Goal: Information Seeking & Learning: Learn about a topic

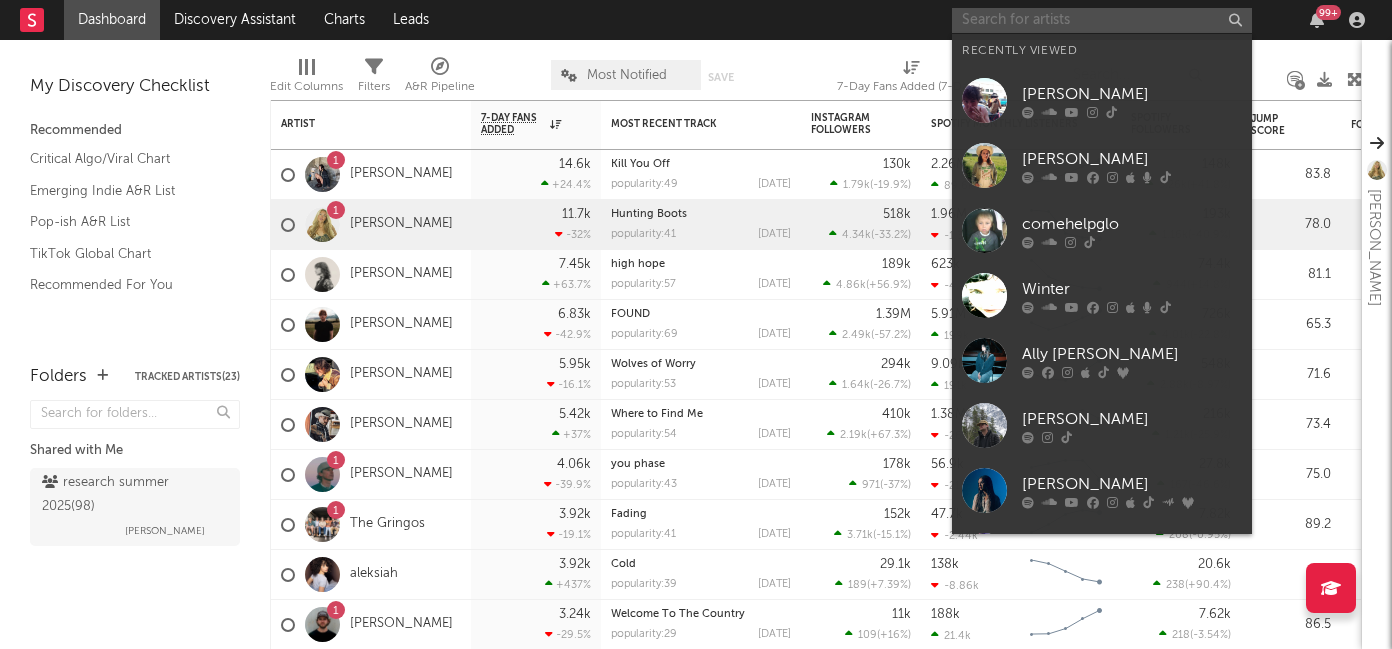
click at [1081, 23] on input "text" at bounding box center [1102, 20] width 300 height 25
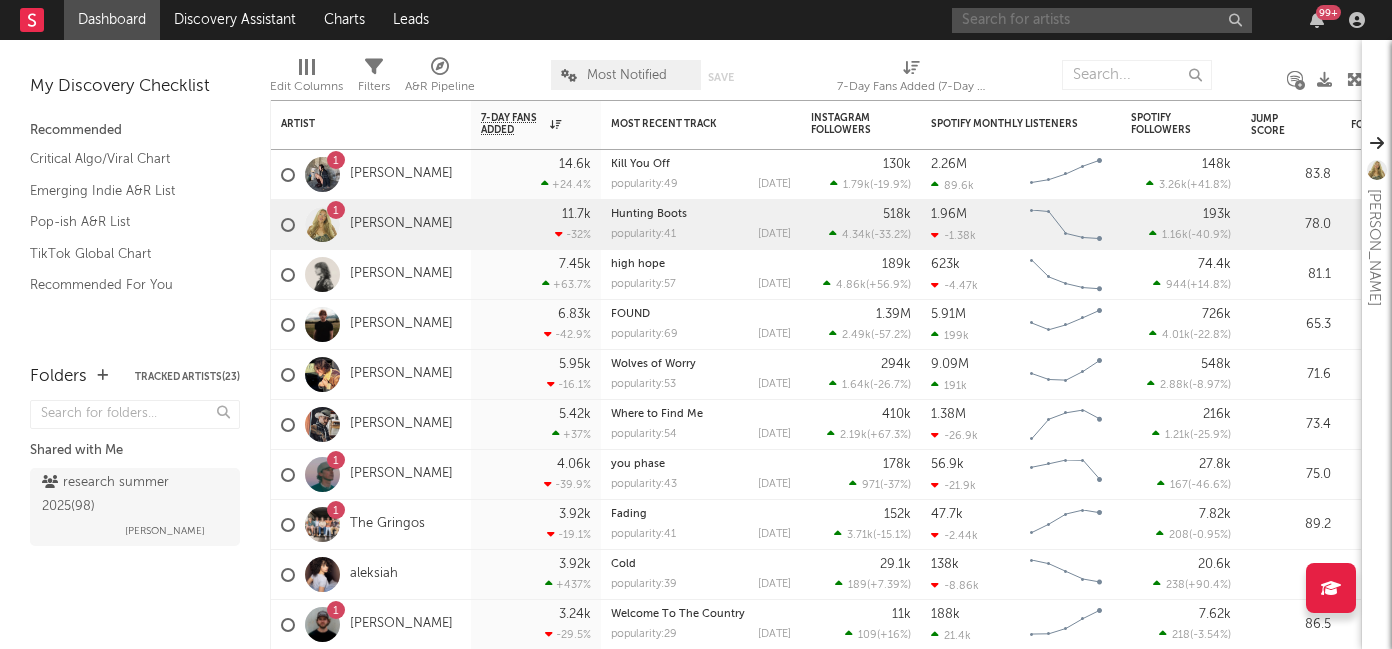
click at [1326, 18] on div "99 +" at bounding box center [1328, 12] width 25 height 15
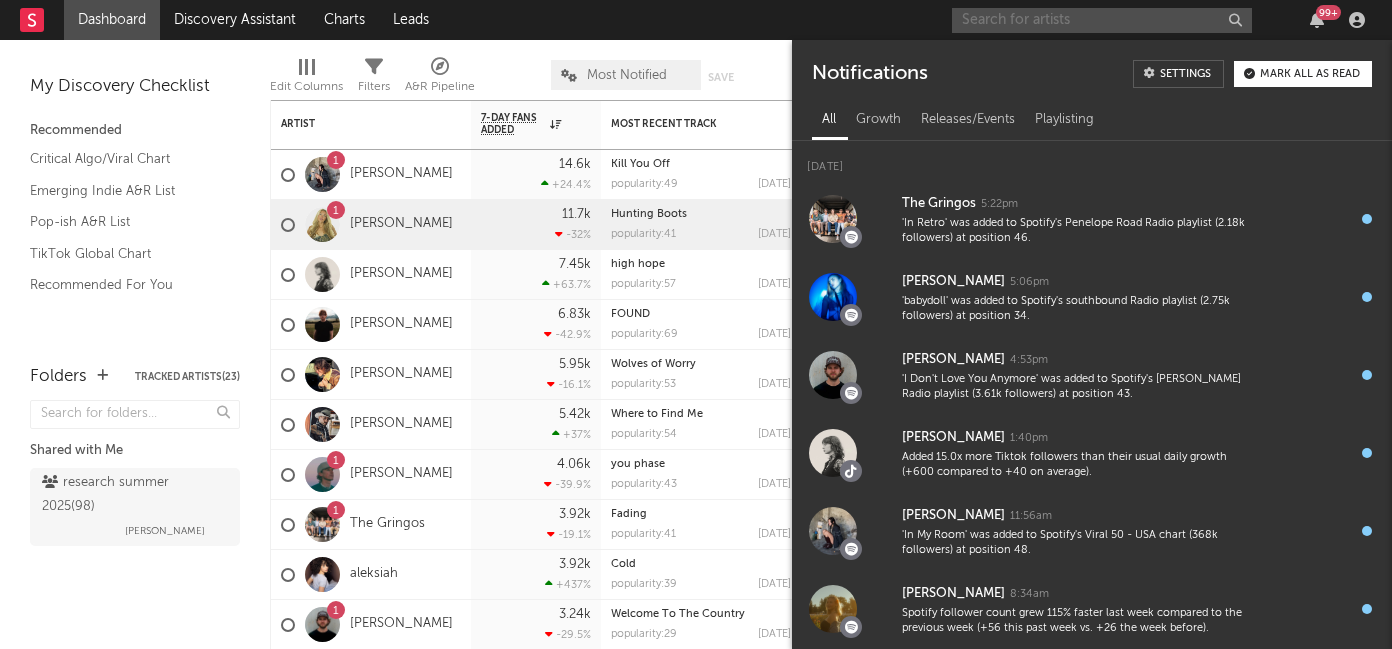
click at [1326, 18] on div "99 +" at bounding box center [1328, 12] width 25 height 15
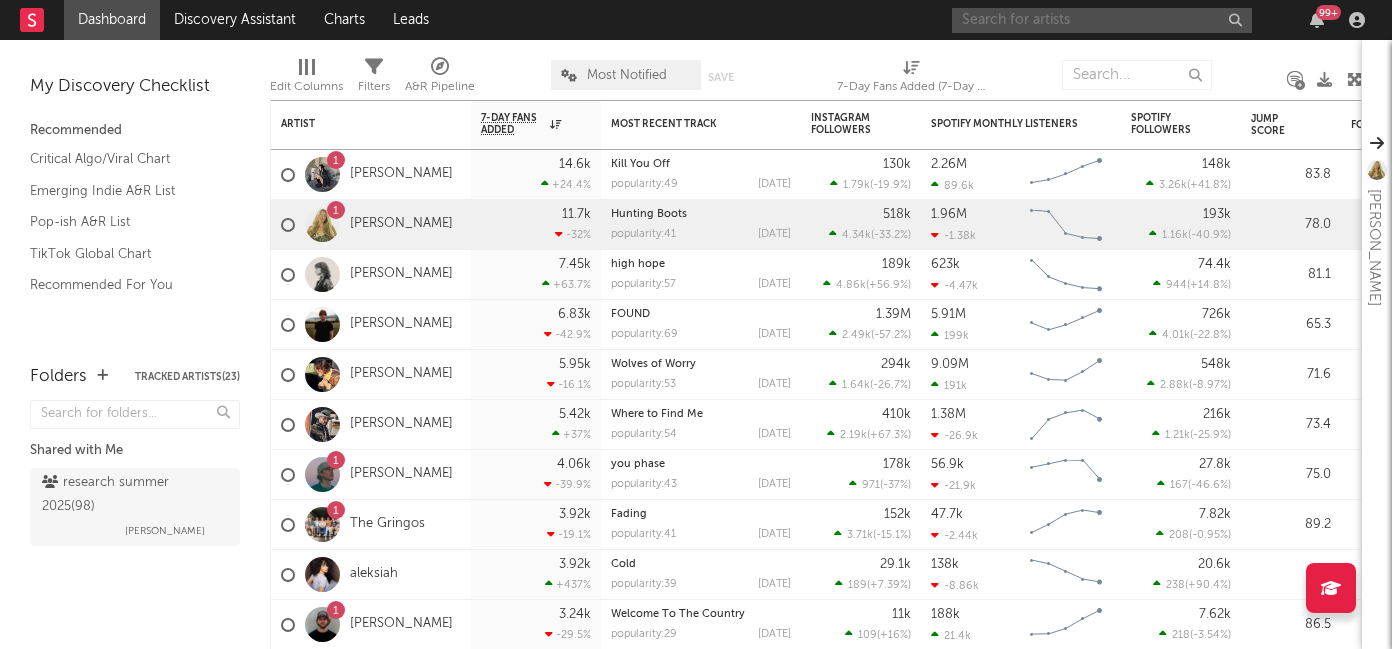
click at [1092, 13] on input "text" at bounding box center [1102, 20] width 300 height 25
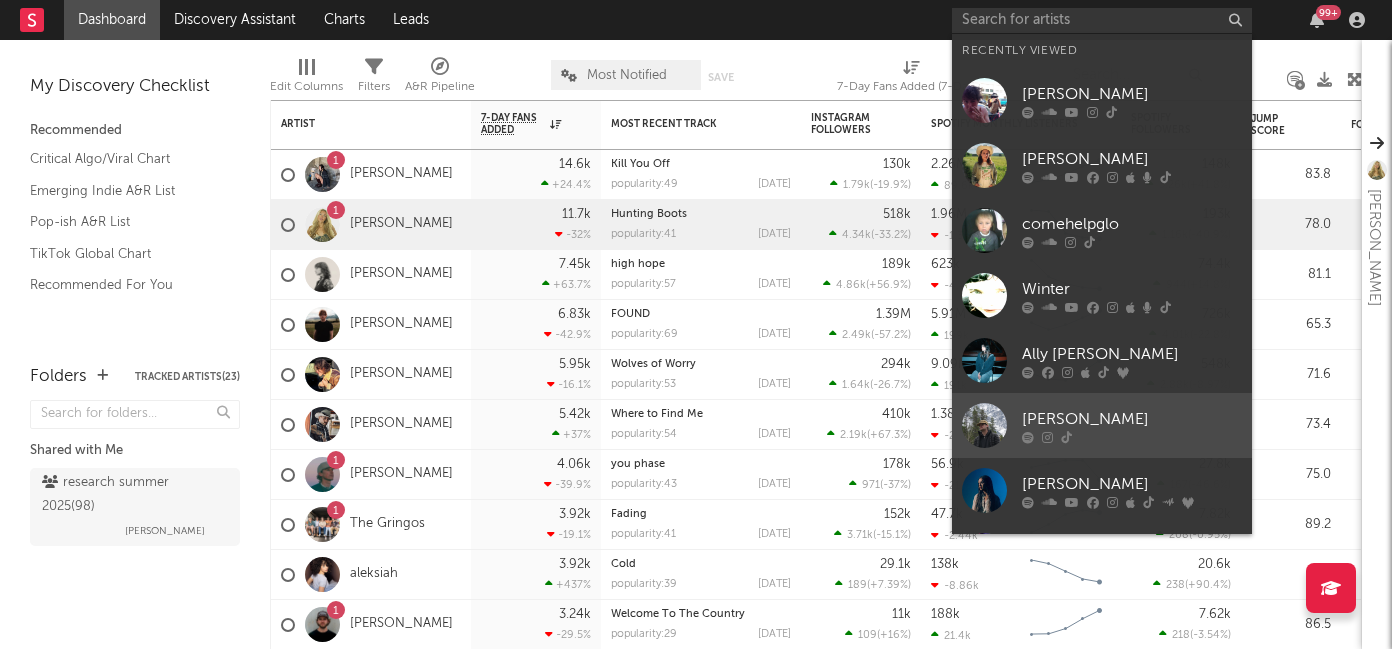
click at [1061, 438] on icon at bounding box center [1066, 437] width 11 height 12
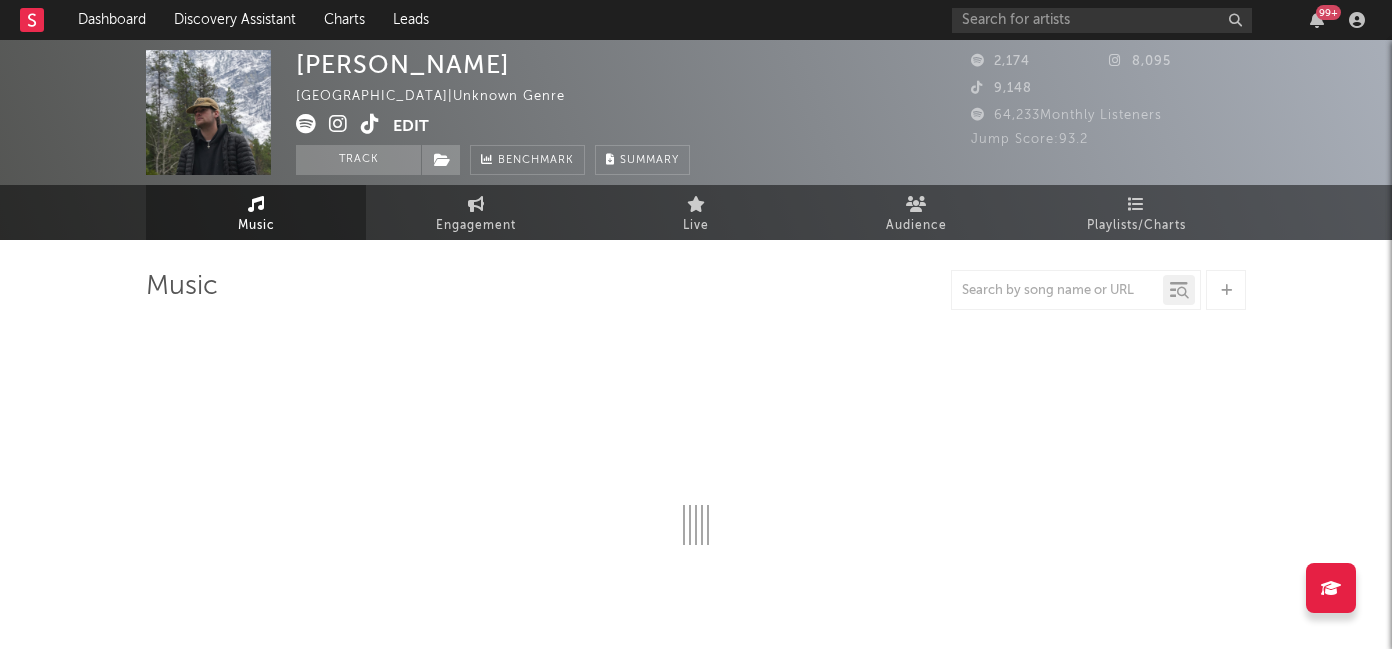
select select "6m"
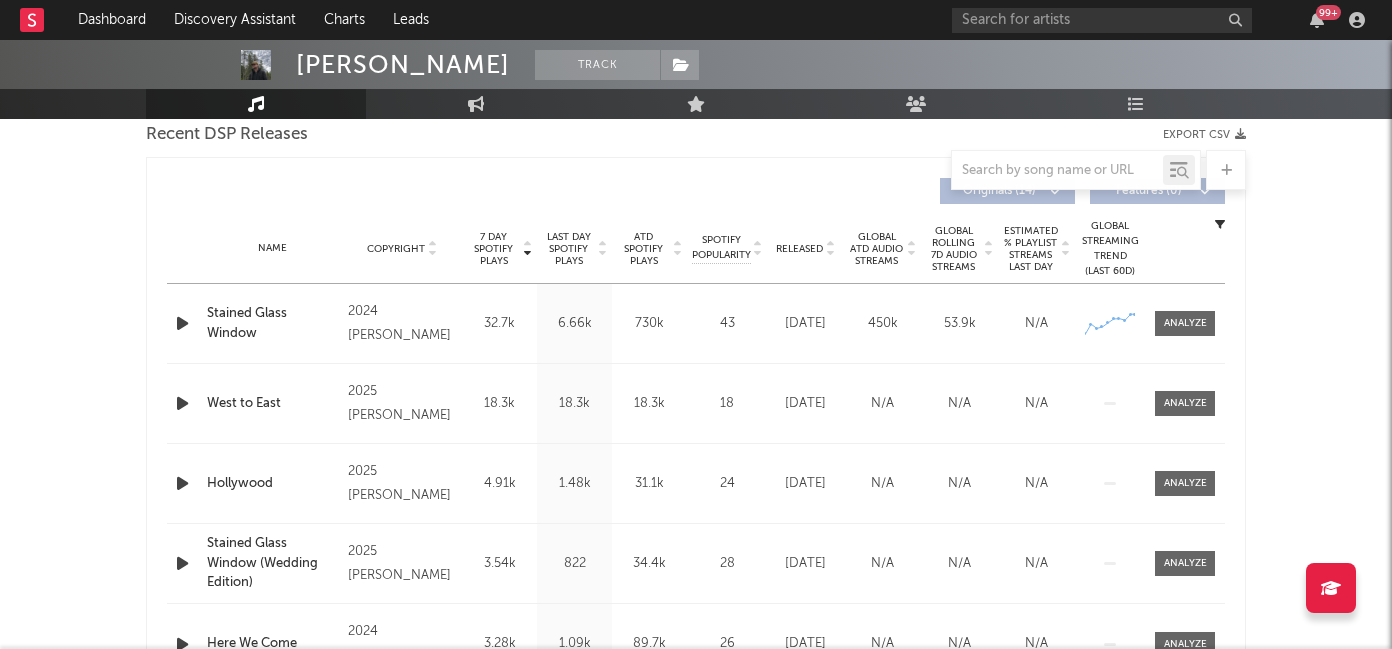
scroll to position [800, 0]
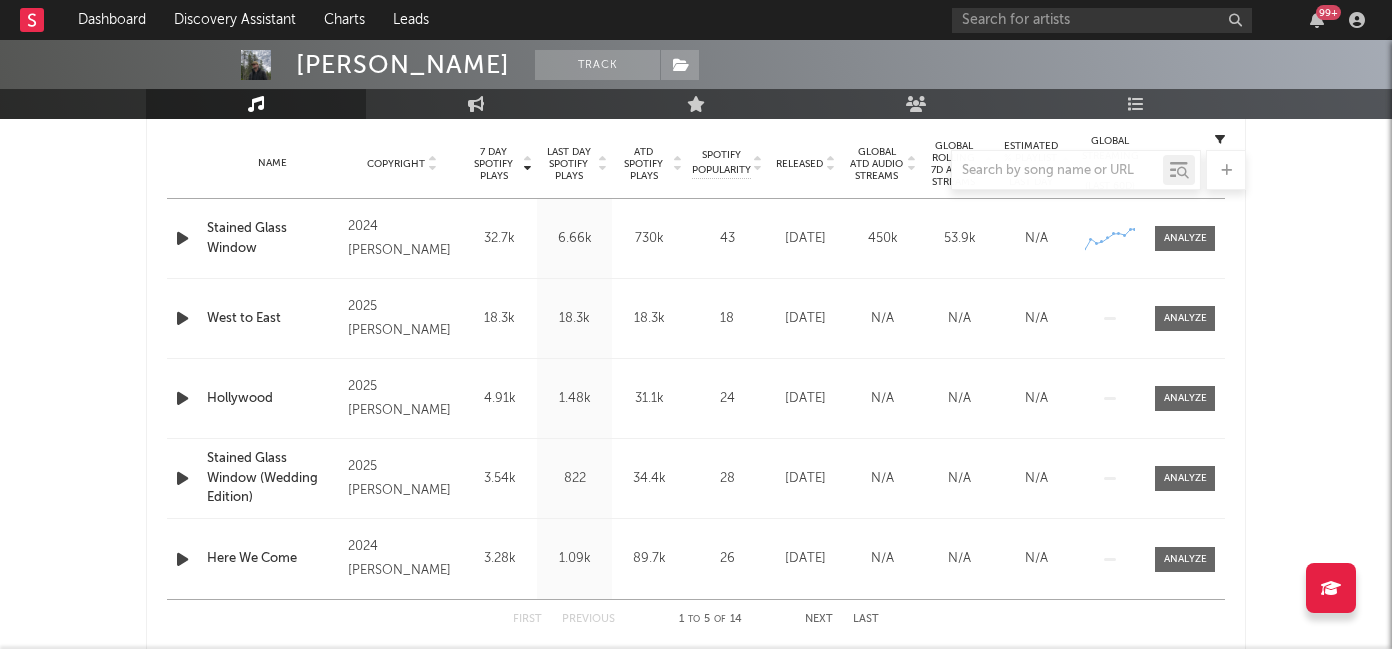
click at [786, 157] on div at bounding box center [696, 170] width 1100 height 40
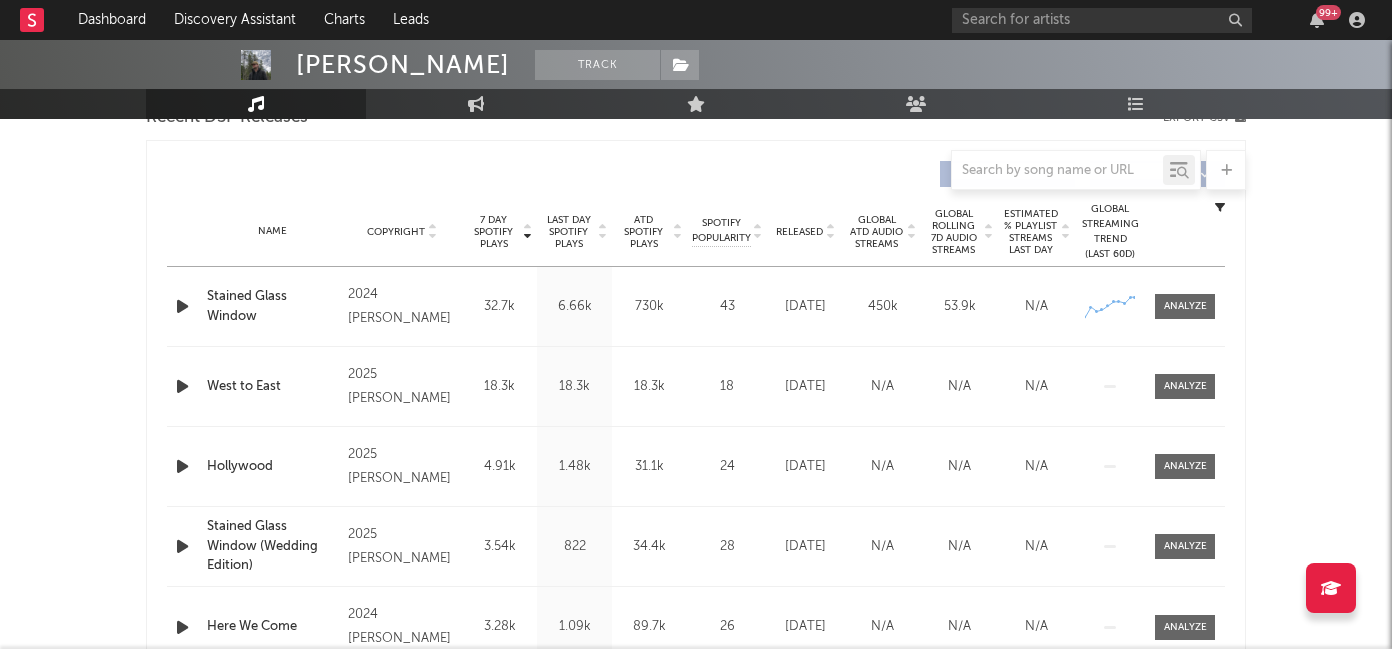
scroll to position [715, 0]
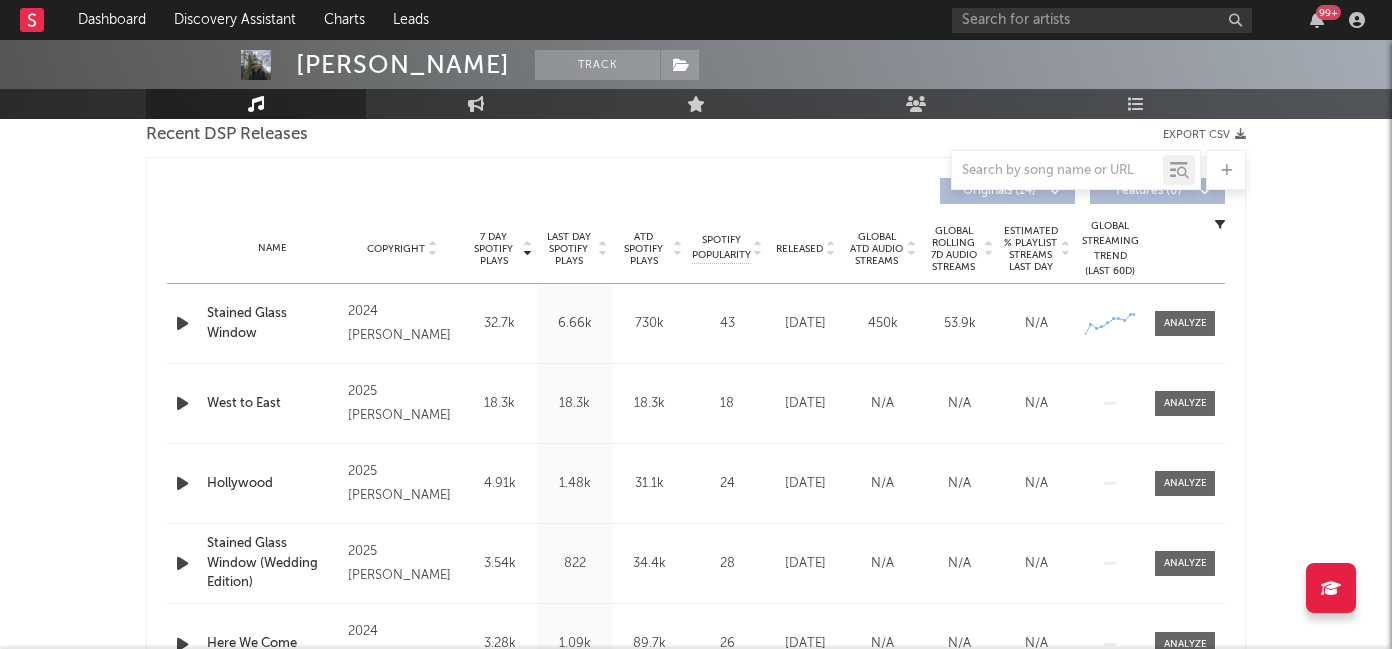
click at [788, 251] on span "Released" at bounding box center [799, 249] width 47 height 12
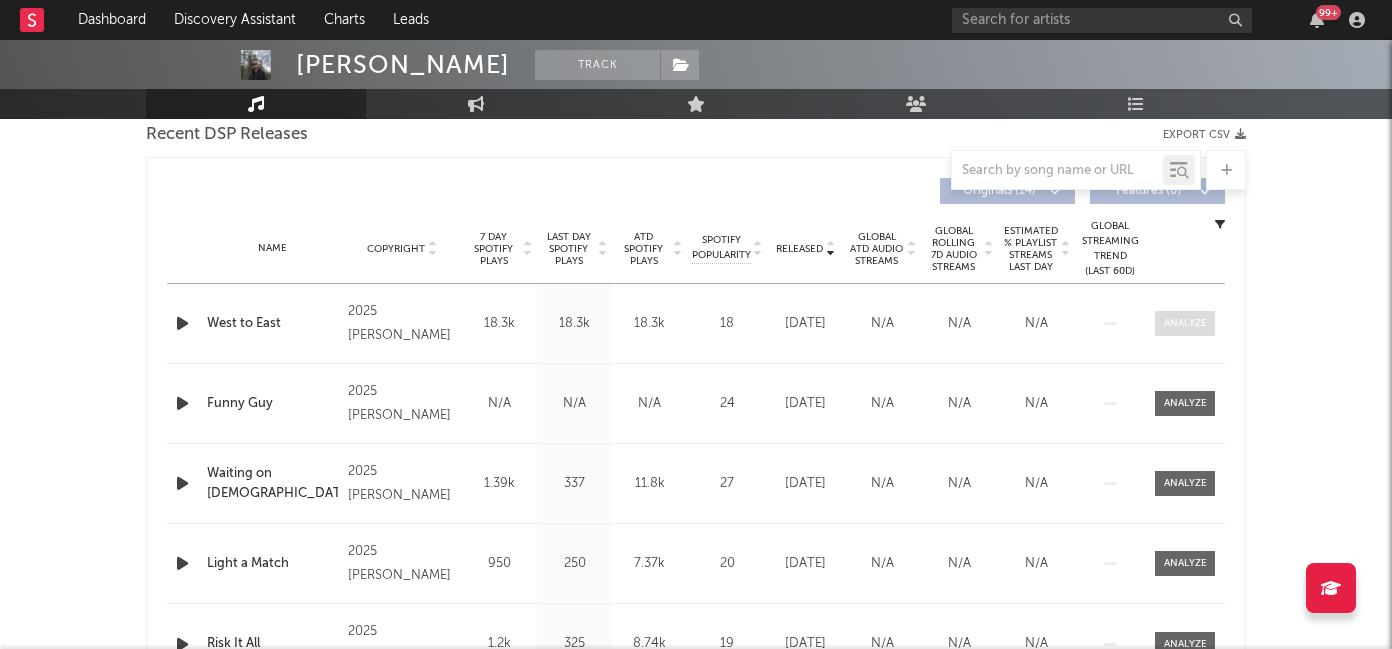
click at [1204, 331] on span at bounding box center [1185, 323] width 60 height 25
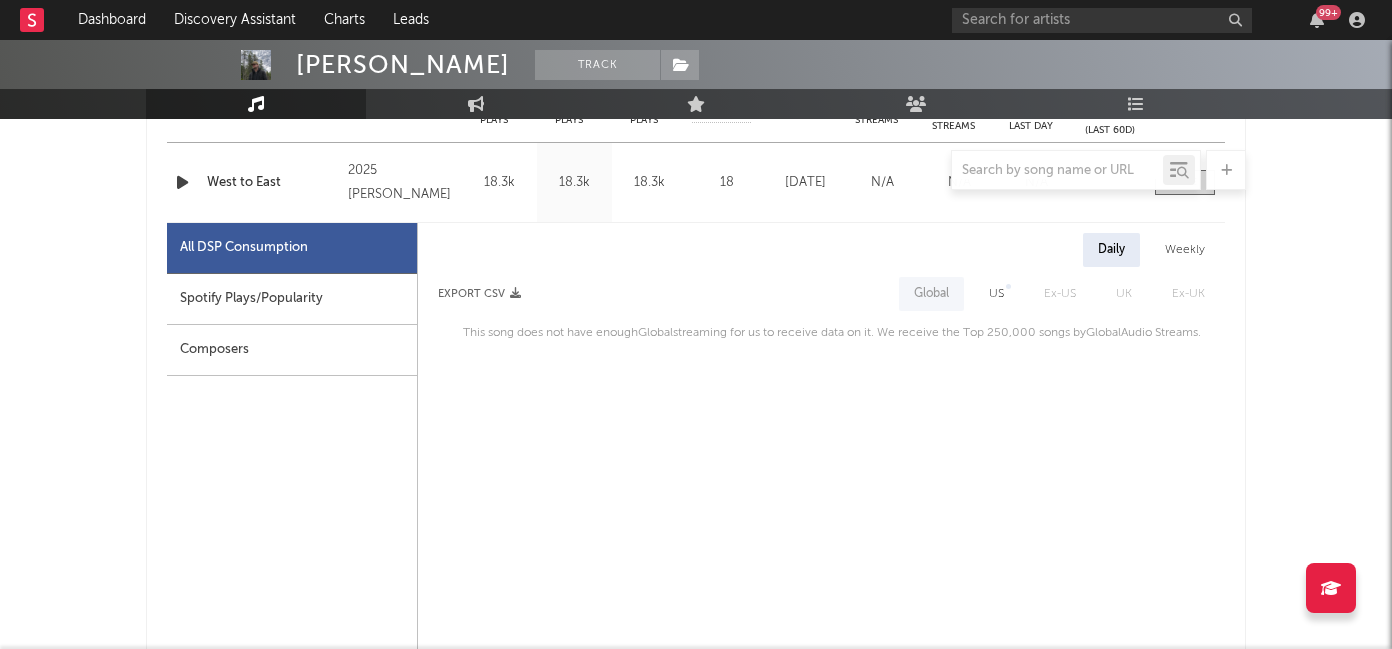
scroll to position [861, 0]
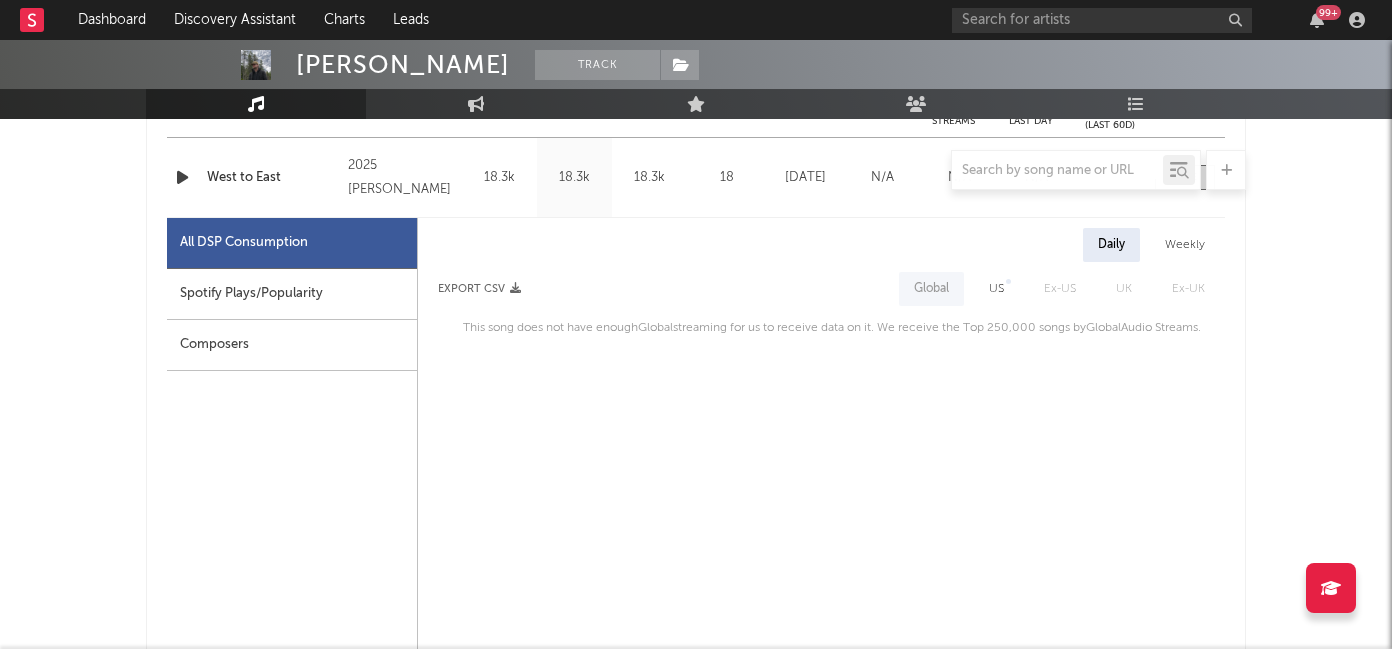
click at [337, 289] on div "Spotify Plays/Popularity" at bounding box center [292, 294] width 250 height 51
select select "1w"
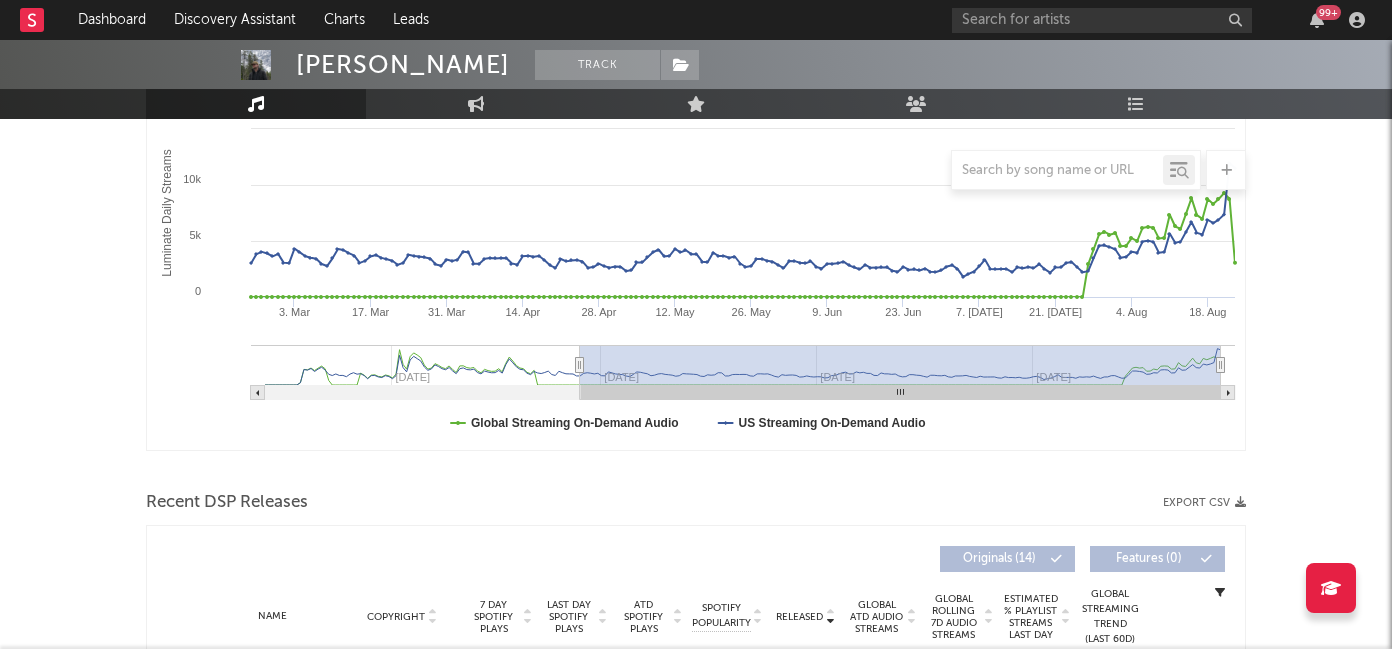
scroll to position [0, 0]
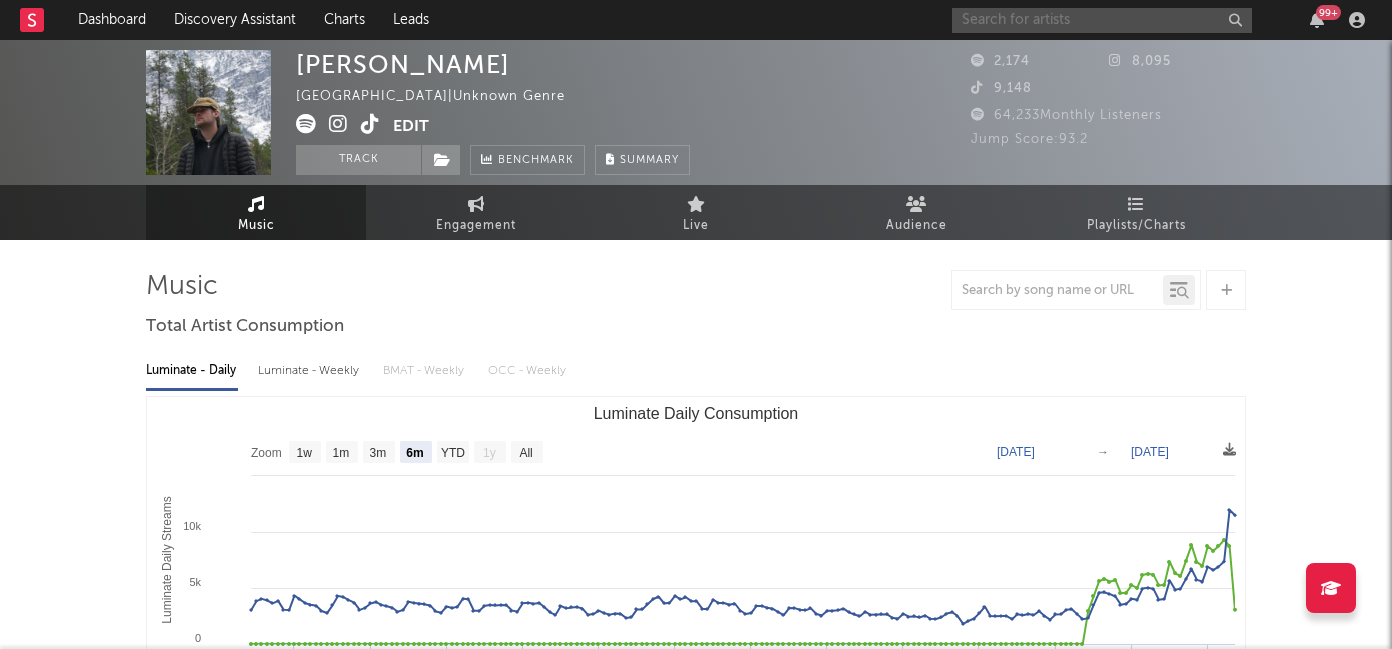
click at [1028, 15] on input "text" at bounding box center [1102, 20] width 300 height 25
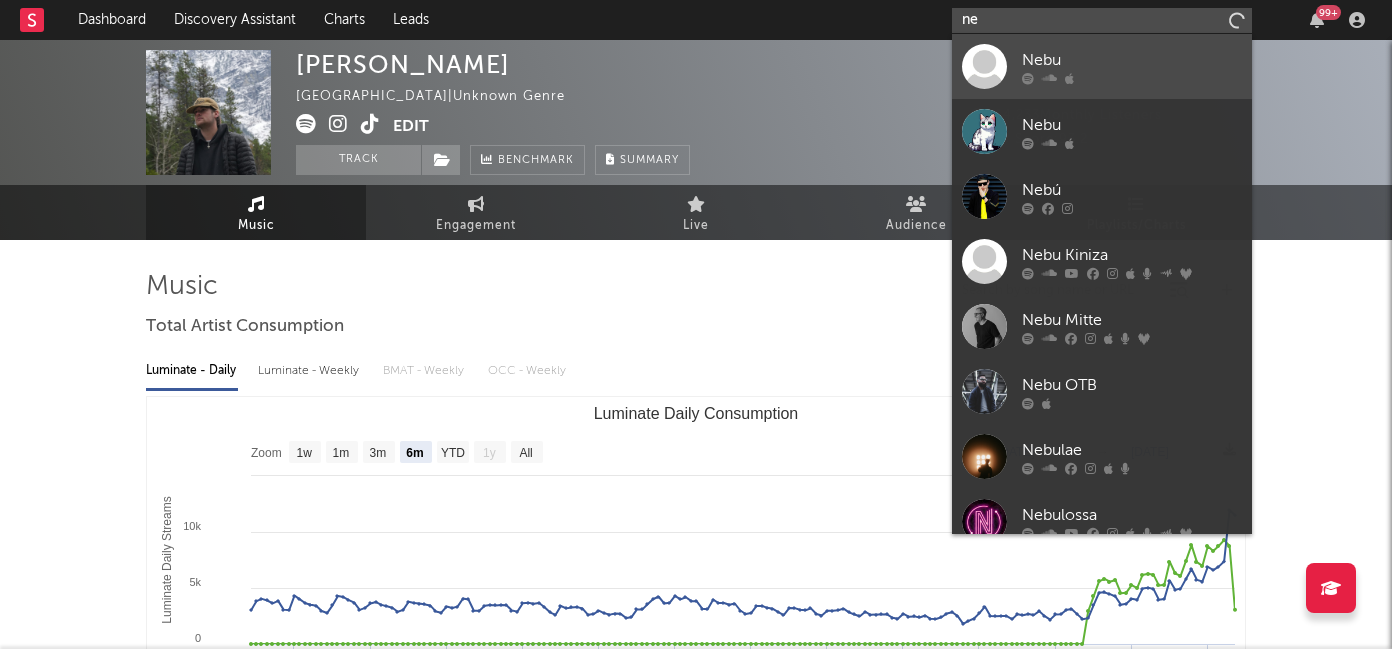
type input "n"
